Goal: Transaction & Acquisition: Purchase product/service

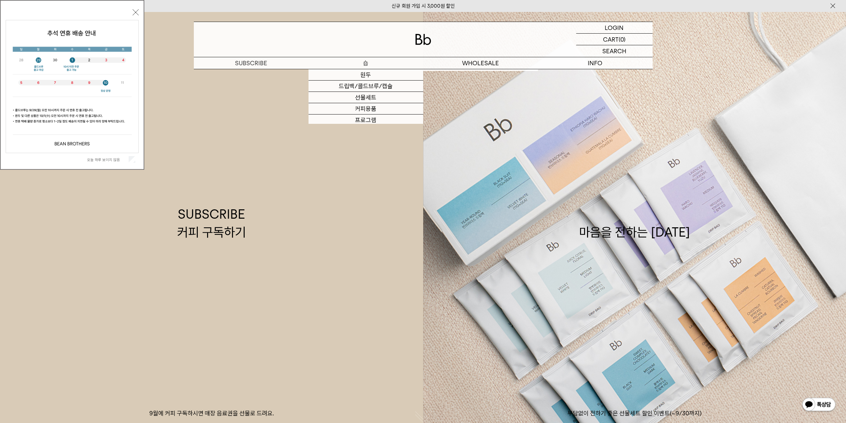
click at [372, 67] on p "숍" at bounding box center [366, 63] width 115 height 12
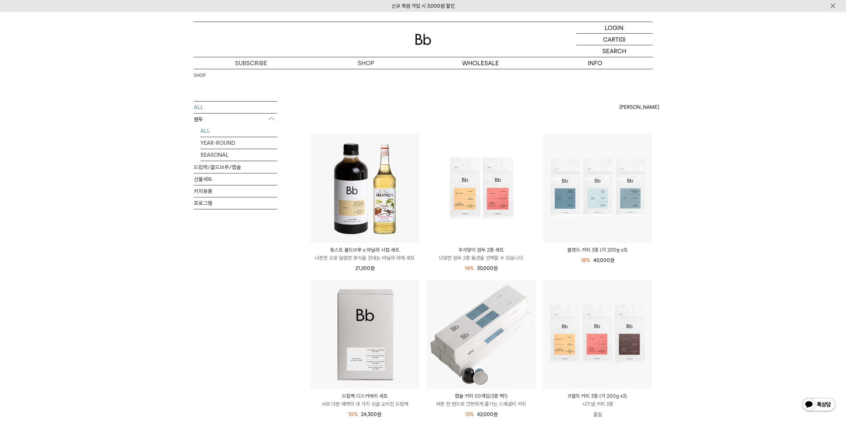
click at [210, 129] on link "ALL" at bounding box center [239, 131] width 76 height 12
